Goal: Navigation & Orientation: Find specific page/section

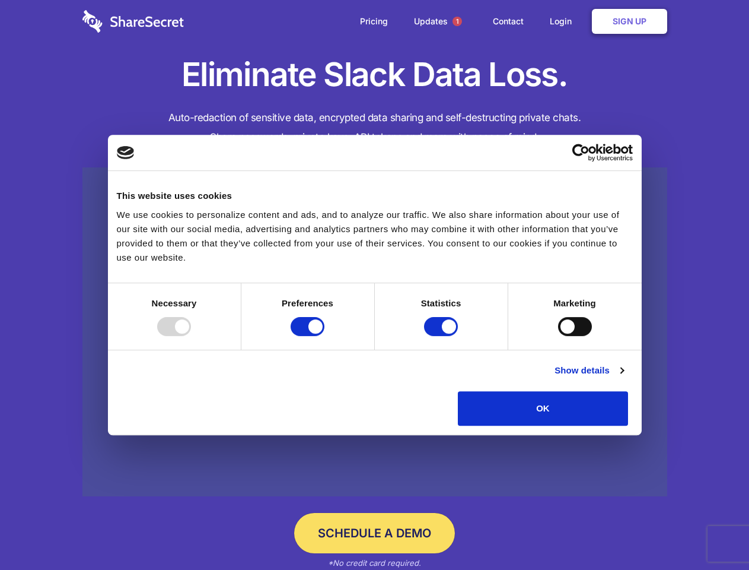
click at [191, 336] on div at bounding box center [174, 326] width 34 height 19
click at [325, 336] on input "Preferences" at bounding box center [308, 326] width 34 height 19
checkbox input "false"
click at [443, 336] on input "Statistics" at bounding box center [441, 326] width 34 height 19
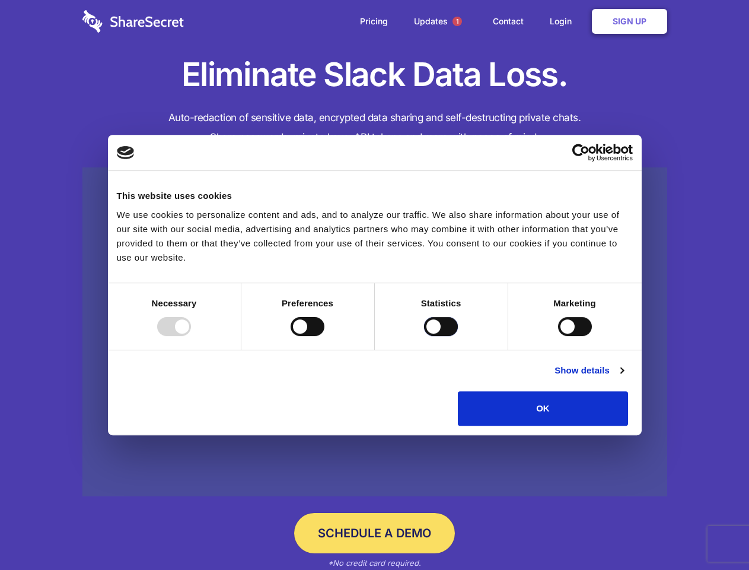
checkbox input "false"
click at [558, 336] on input "Marketing" at bounding box center [575, 326] width 34 height 19
checkbox input "true"
click at [624, 377] on link "Show details" at bounding box center [589, 370] width 69 height 14
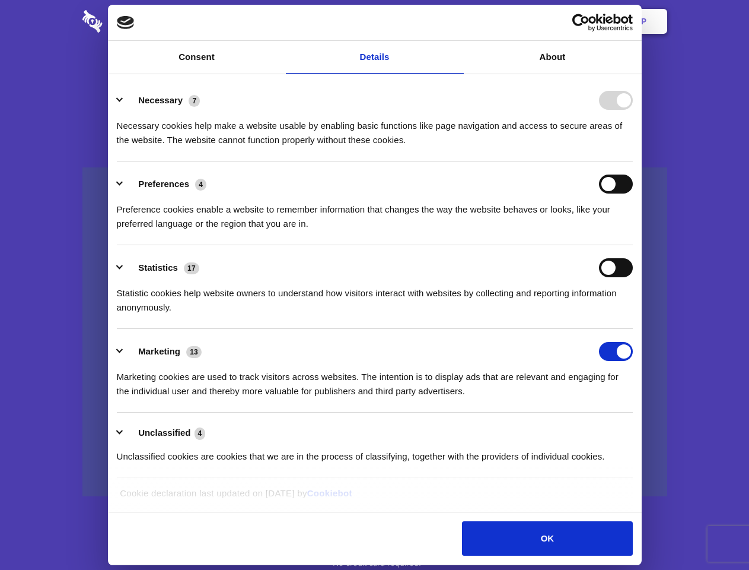
click at [633, 161] on li "Necessary 7 Necessary cookies help make a website usable by enabling basic func…" at bounding box center [375, 120] width 516 height 84
click at [457, 21] on span "1" at bounding box center [457, 21] width 9 height 9
